Goal: Navigation & Orientation: Find specific page/section

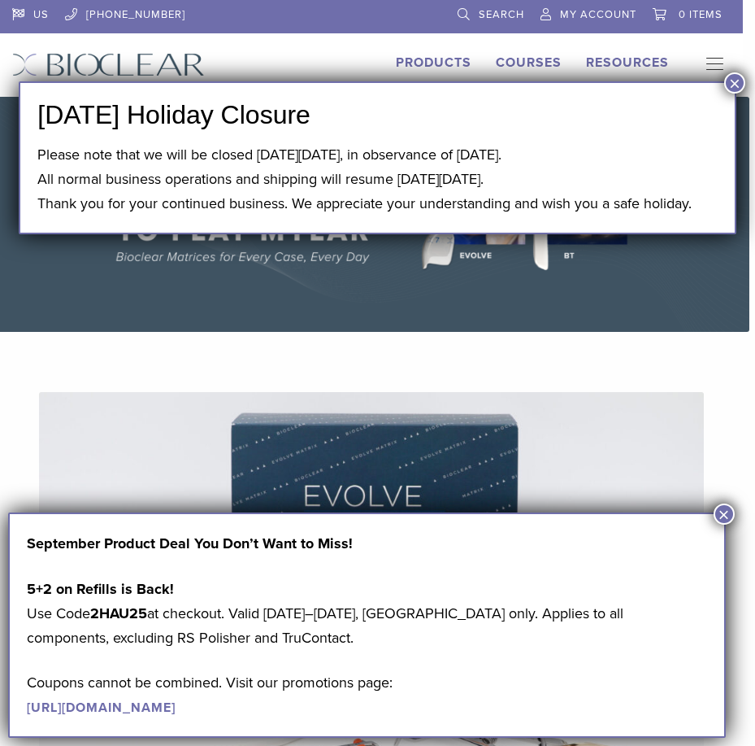
click at [729, 87] on button "×" at bounding box center [734, 82] width 21 height 21
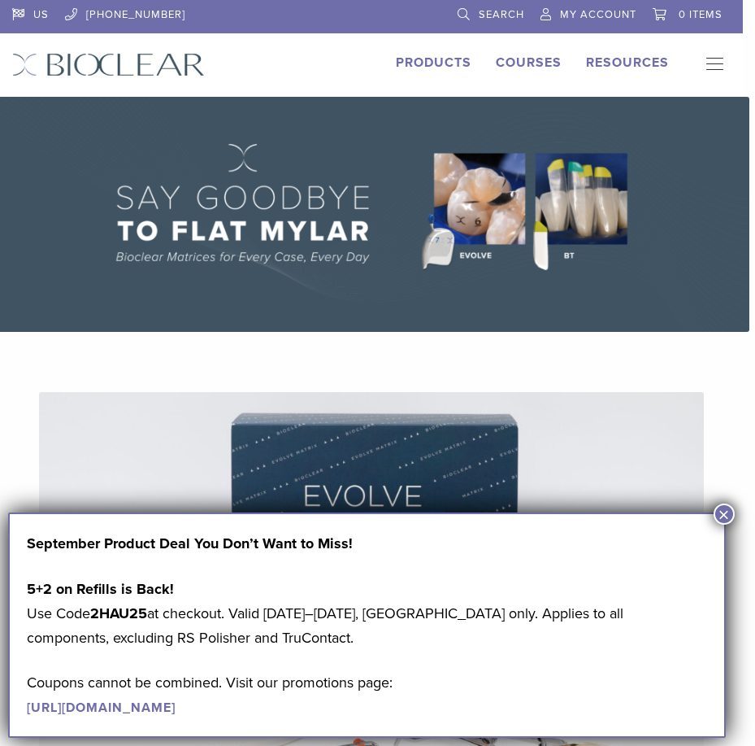
click at [720, 516] on button "×" at bounding box center [724, 513] width 21 height 21
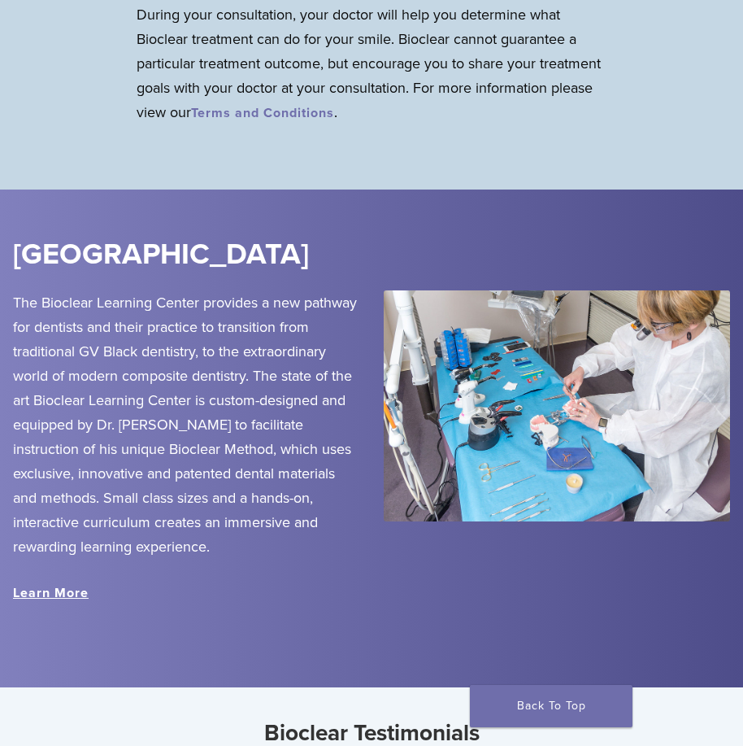
scroll to position [1952, 0]
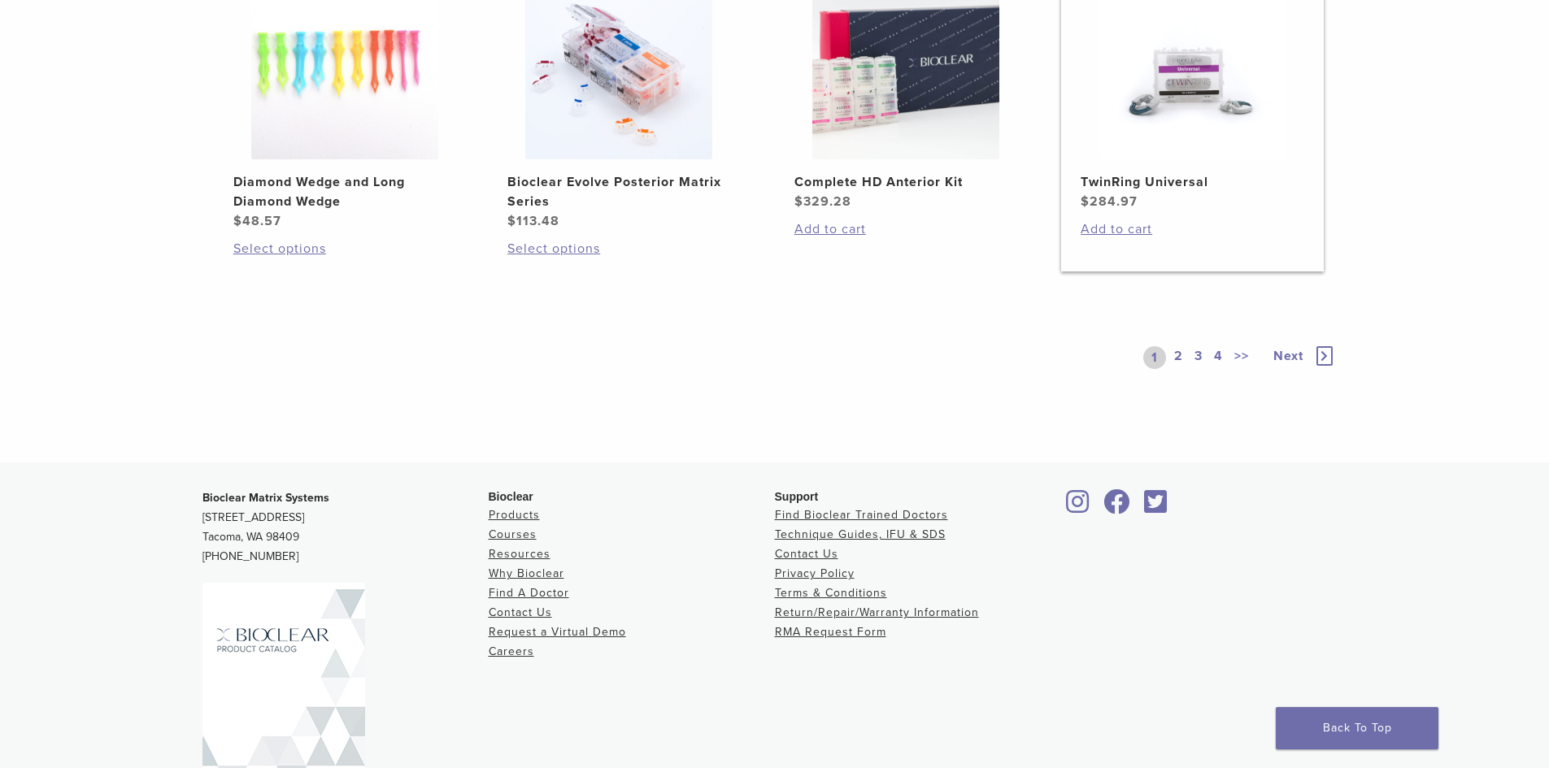
scroll to position [1301, 0]
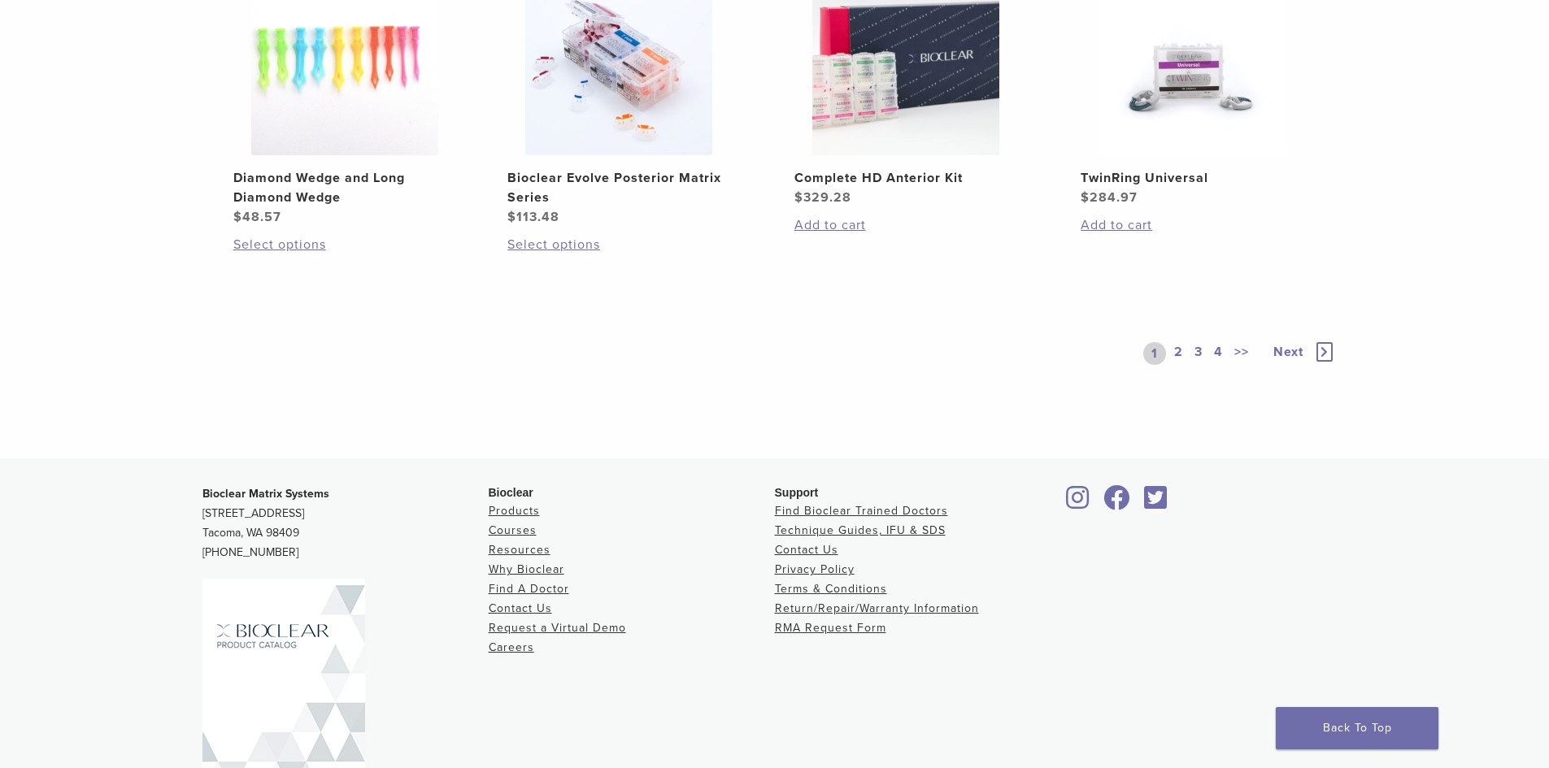
click at [742, 355] on link "2" at bounding box center [1178, 353] width 15 height 23
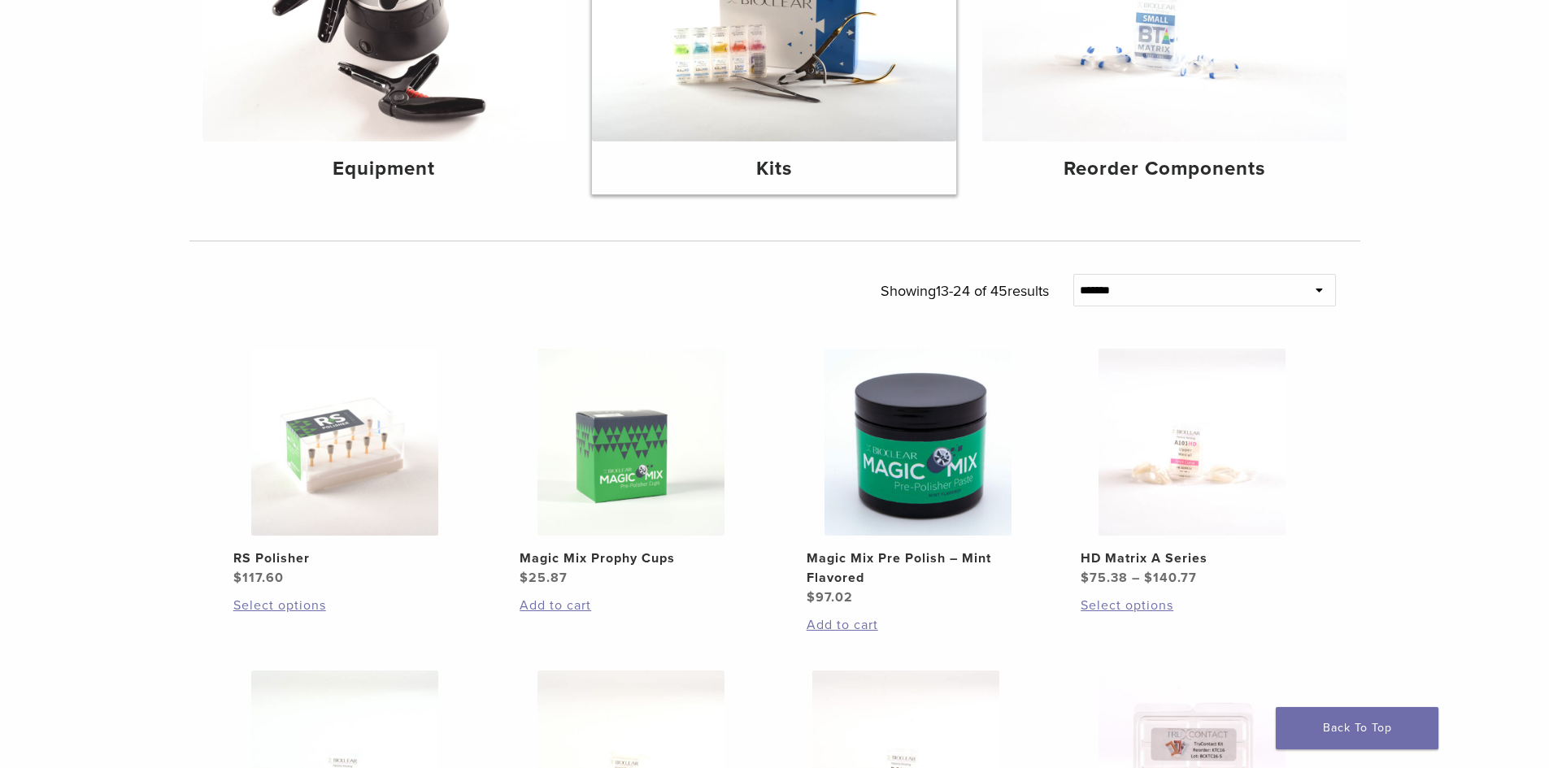
scroll to position [325, 0]
